Goal: Task Accomplishment & Management: Manage account settings

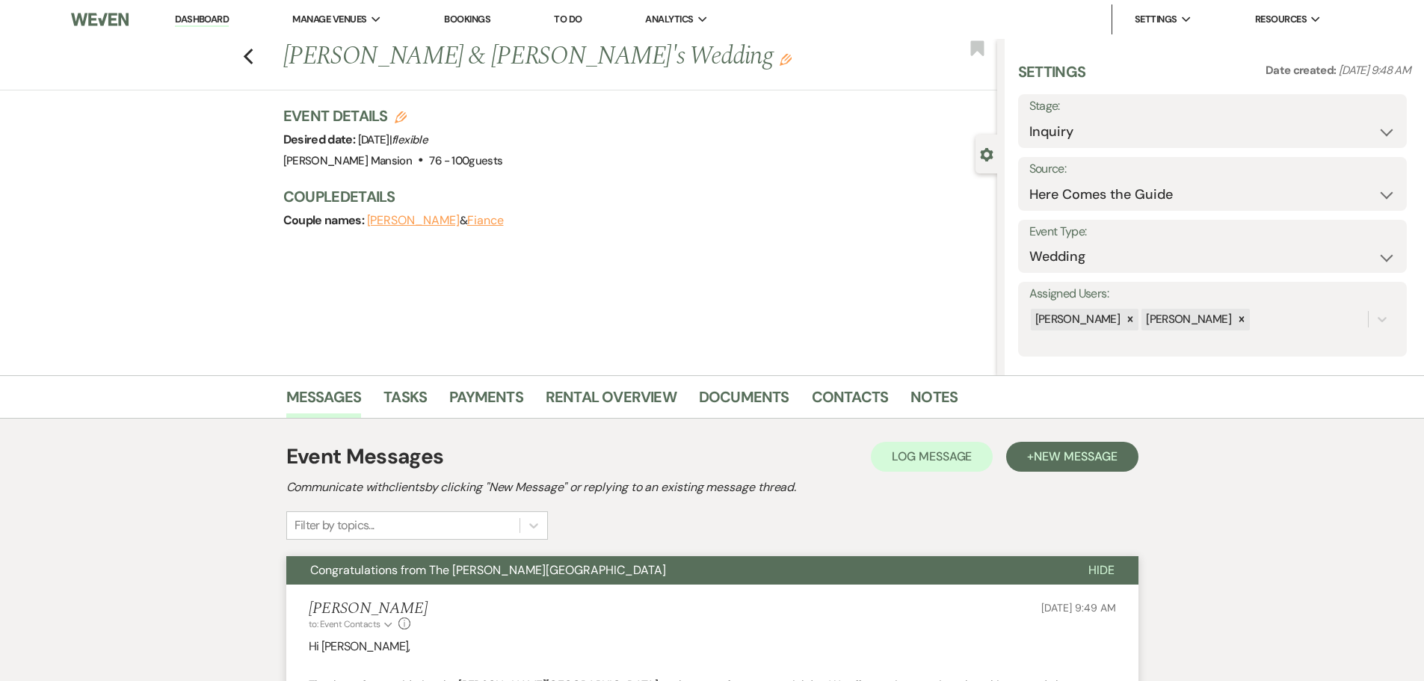
select select "4"
click at [198, 10] on li "Dashboard" at bounding box center [201, 19] width 69 height 30
click at [200, 19] on link "Dashboard" at bounding box center [202, 20] width 54 height 14
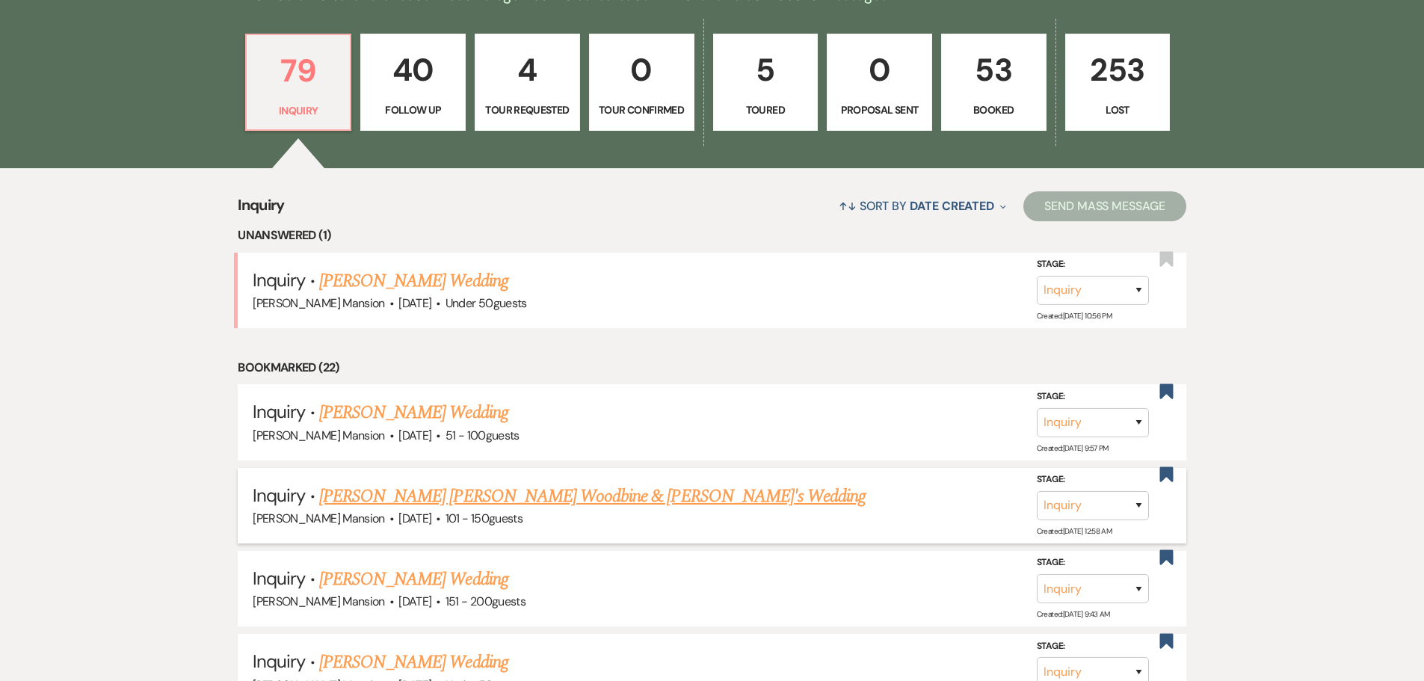
scroll to position [449, 0]
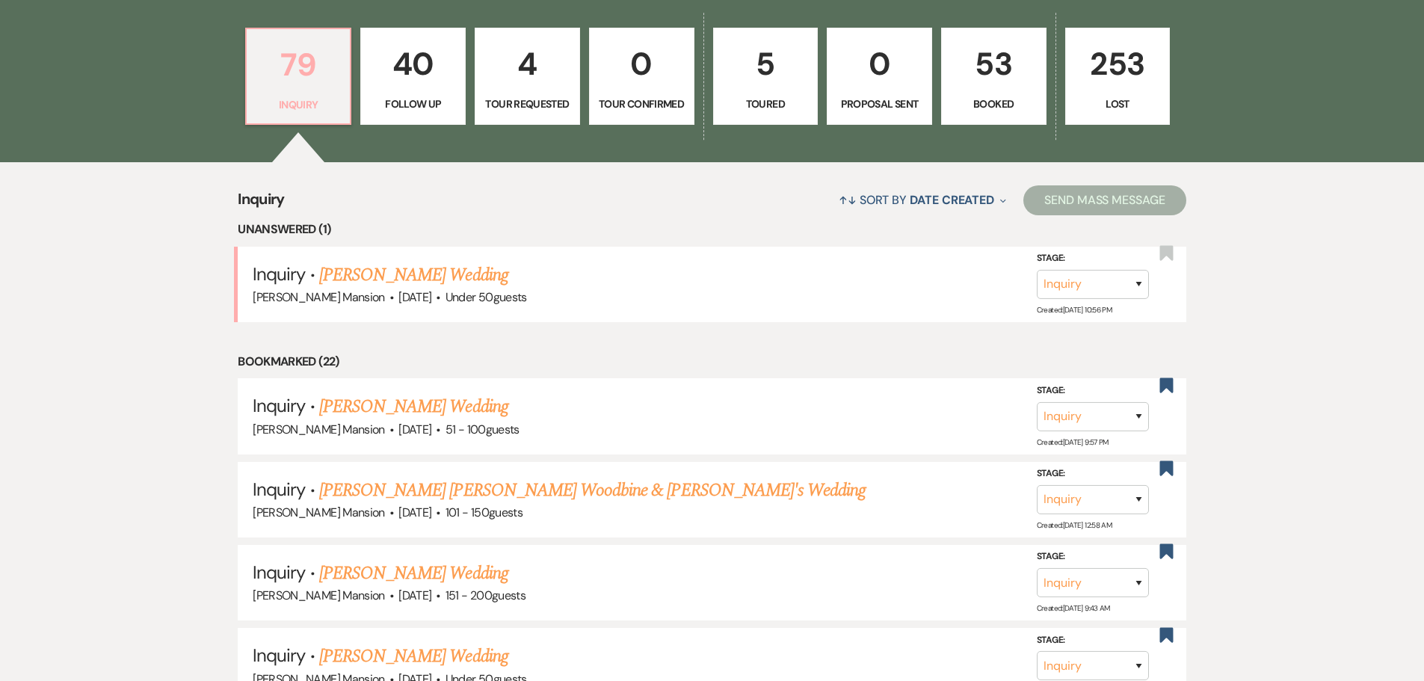
click at [292, 84] on p "79" at bounding box center [299, 65] width 86 height 50
click at [347, 281] on link "[PERSON_NAME] Wedding" at bounding box center [413, 275] width 189 height 27
select select "2"
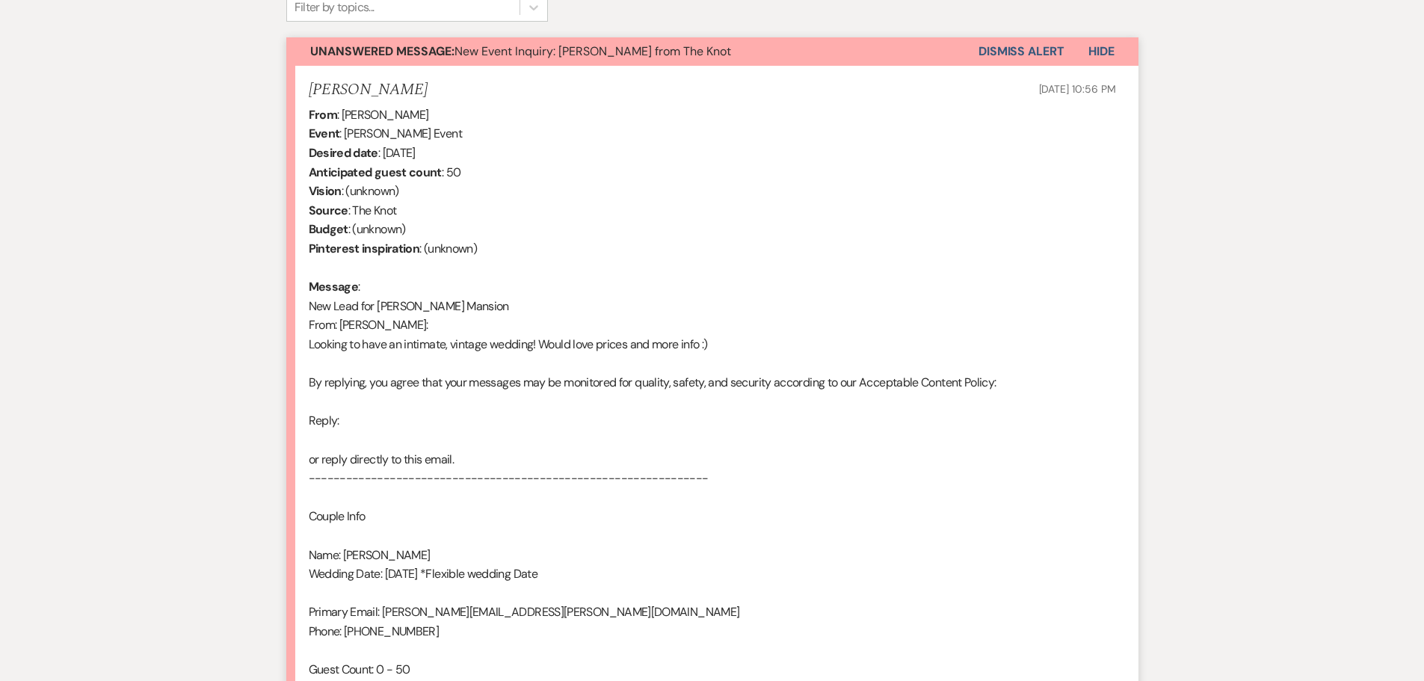
scroll to position [806, 0]
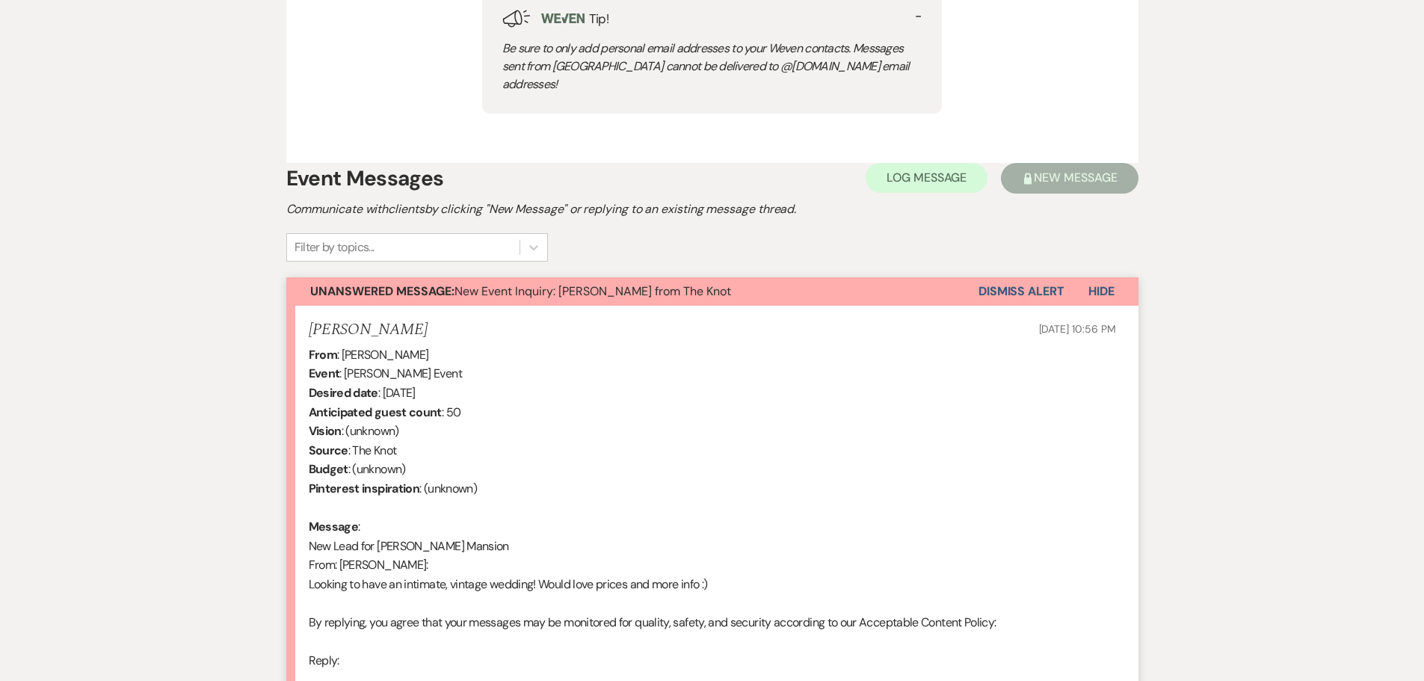
click at [1004, 277] on button "Dismiss Alert" at bounding box center [1022, 291] width 86 height 28
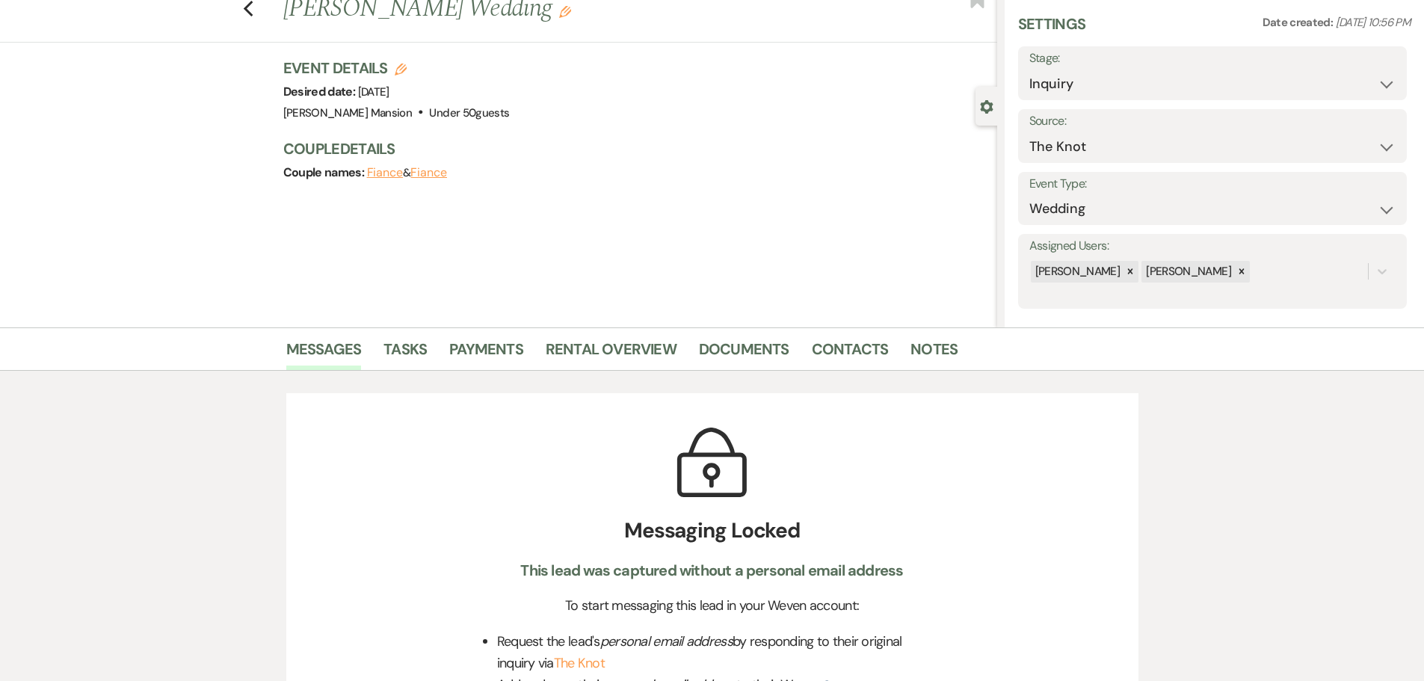
scroll to position [0, 0]
